Goal: Communication & Community: Answer question/provide support

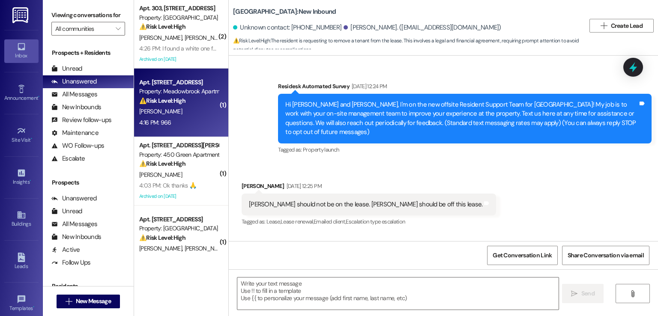
type textarea "Fetching suggested responses. Please feel free to read through the conversation…"
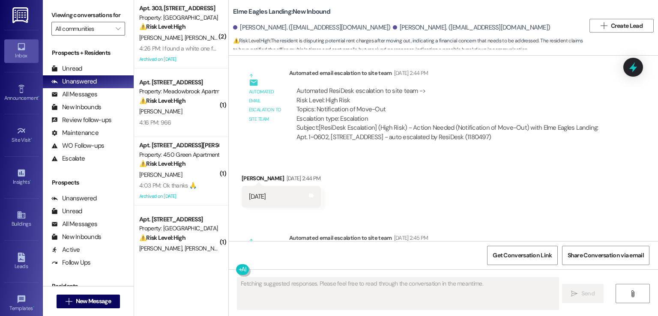
scroll to position [3956, 0]
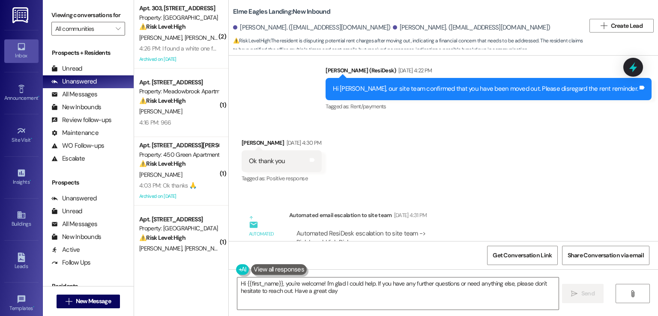
type textarea "Hi {{first_name}}, you're welcome! I'm glad I could help. If you have any furth…"
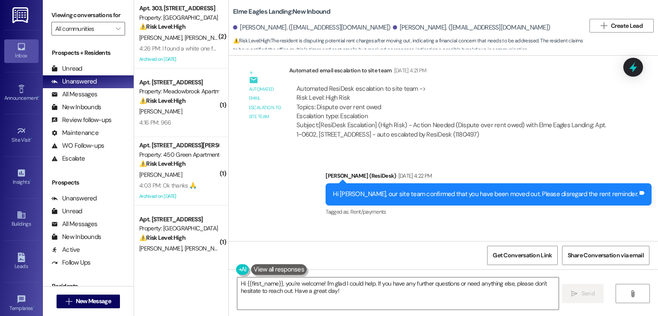
scroll to position [3828, 0]
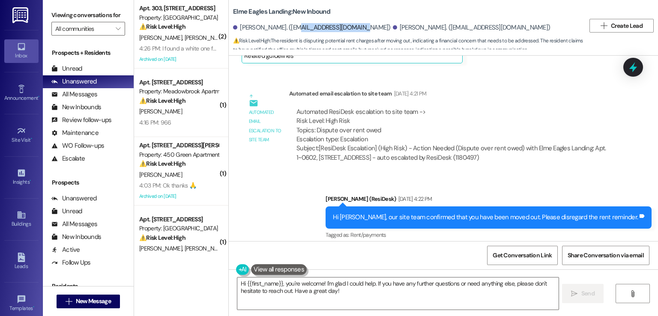
drag, startPoint x: 280, startPoint y: 26, endPoint x: 346, endPoint y: 28, distance: 66.4
click at [346, 28] on div "[PERSON_NAME]. ([EMAIL_ADDRESS][DOMAIN_NAME])" at bounding box center [312, 27] width 158 height 9
copy div "[EMAIL_ADDRESS][DOMAIN_NAME]"
